Goal: Task Accomplishment & Management: Complete application form

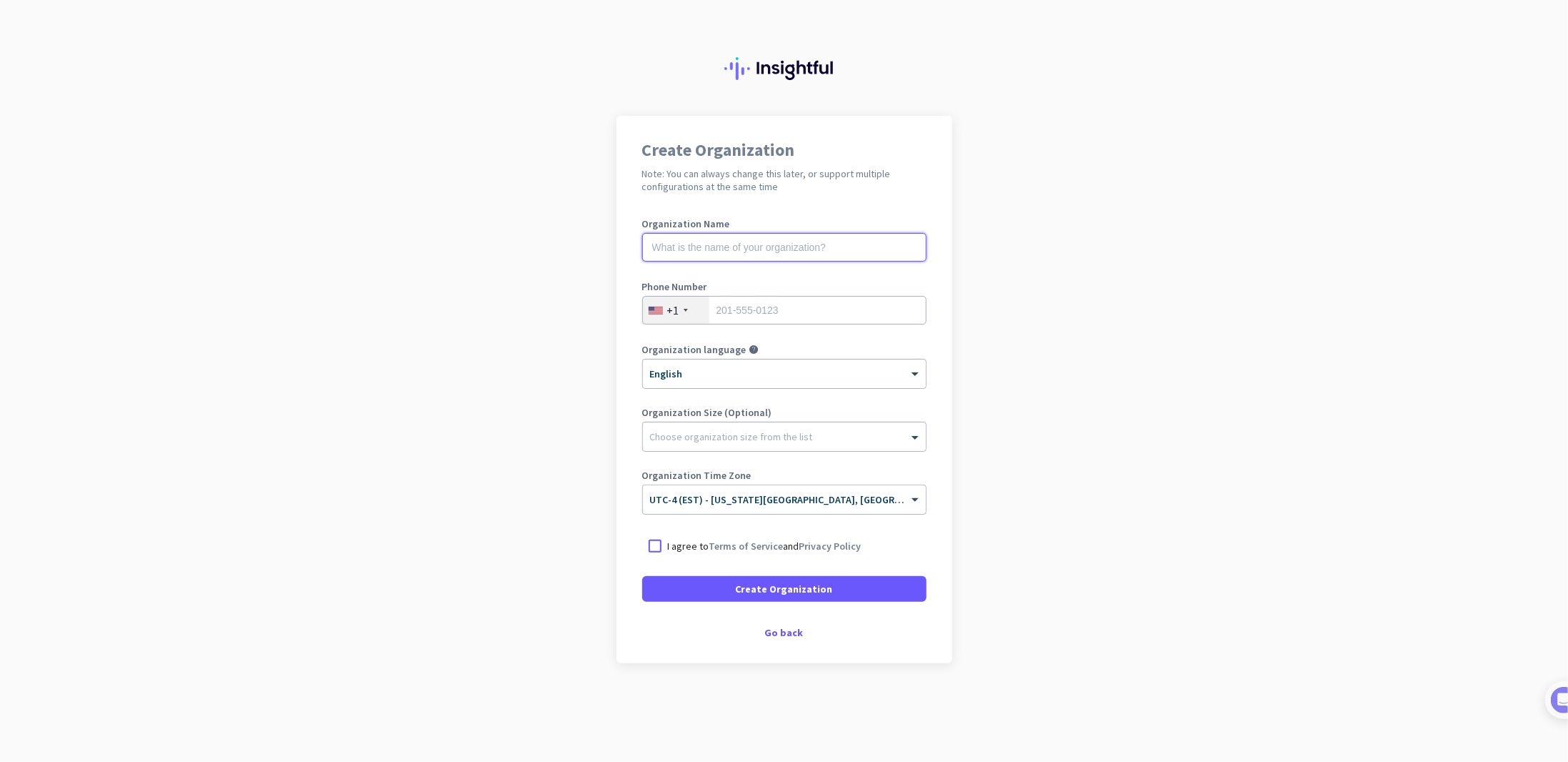
click at [855, 250] on input "text" at bounding box center [784, 247] width 285 height 29
type input "[PERSON_NAME] Consulting"
click at [856, 303] on input "tel" at bounding box center [784, 309] width 285 height 29
type input "5409982410"
click at [656, 547] on div at bounding box center [654, 545] width 25 height 25
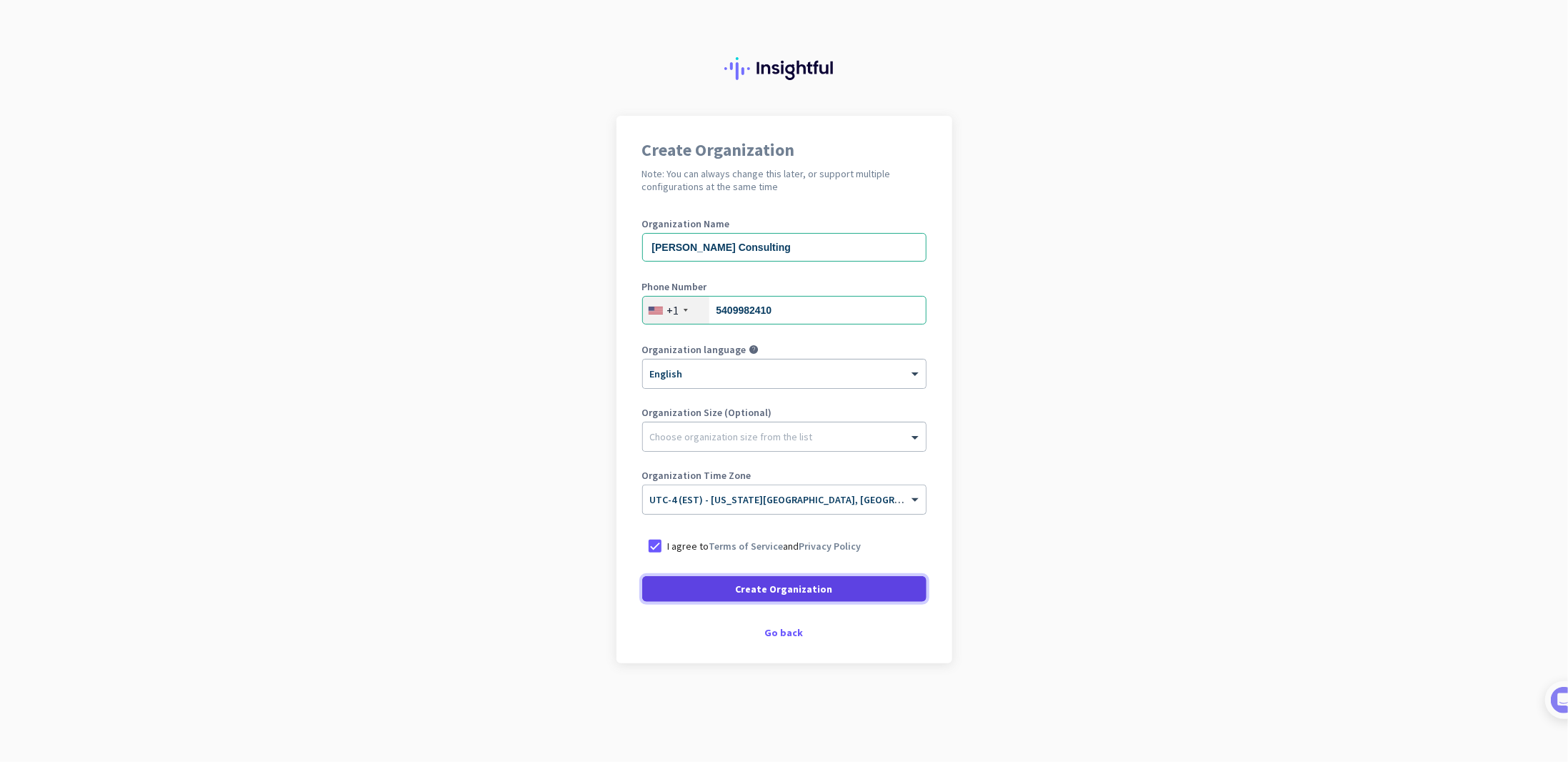
click at [773, 592] on span "Create Organization" at bounding box center [784, 588] width 97 height 14
